Goal: Transaction & Acquisition: Purchase product/service

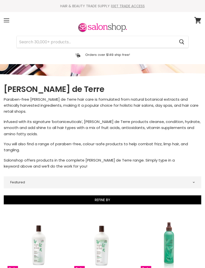
select select "manual"
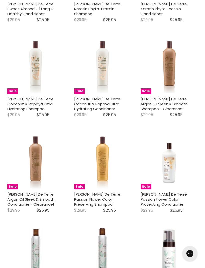
scroll to position [464, 0]
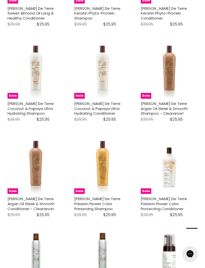
click at [102, 165] on img "Main content" at bounding box center [102, 165] width 57 height 57
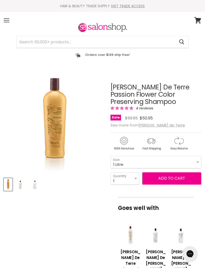
click at [198, 156] on select "400ml 1 Litre" at bounding box center [156, 162] width 91 height 12
select select "400ml"
